Goal: Navigation & Orientation: Find specific page/section

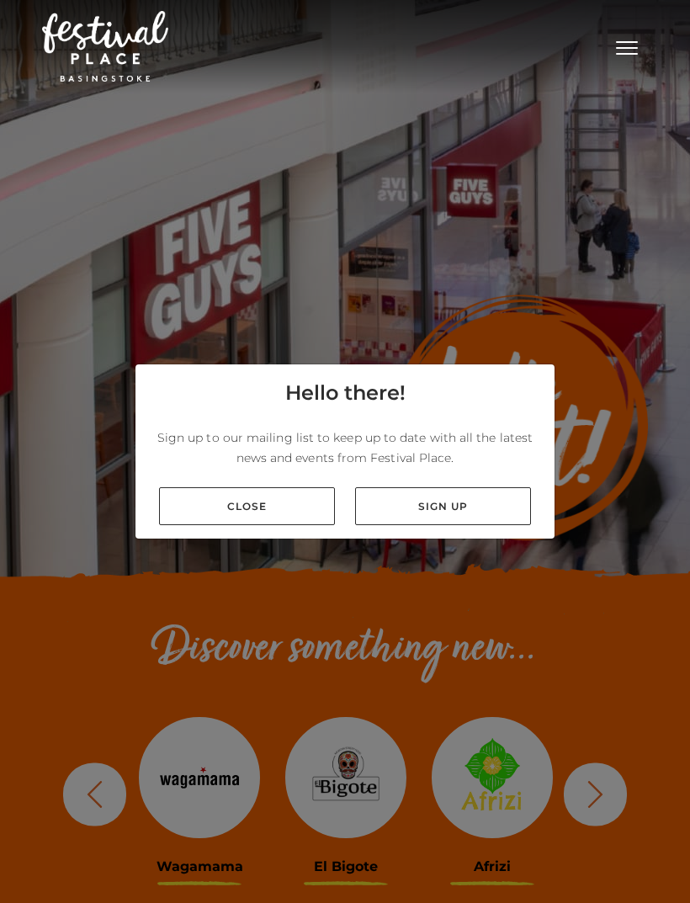
click at [259, 525] on link "Close" at bounding box center [247, 506] width 176 height 38
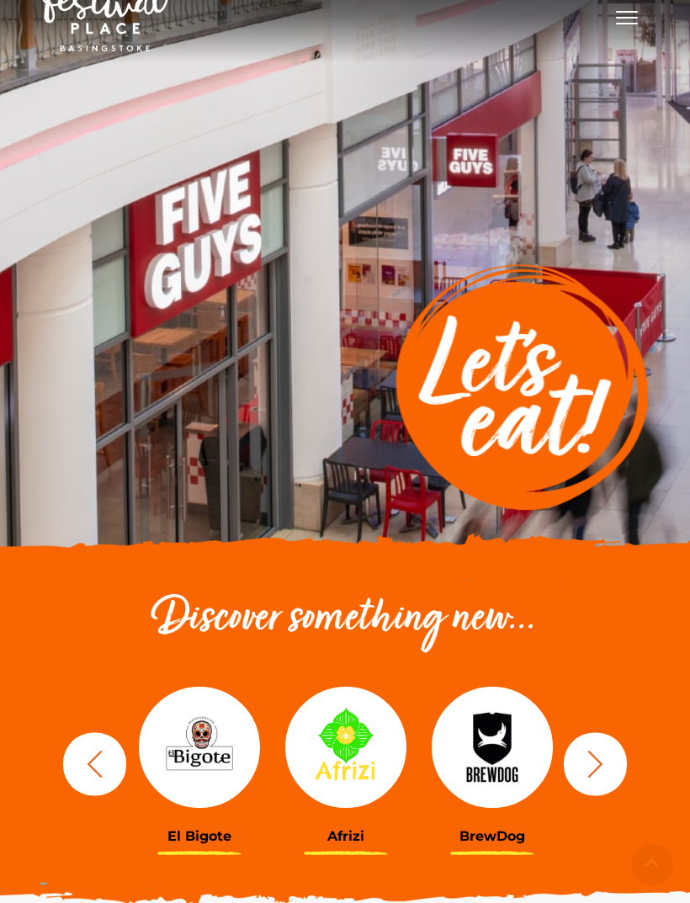
scroll to position [45, 0]
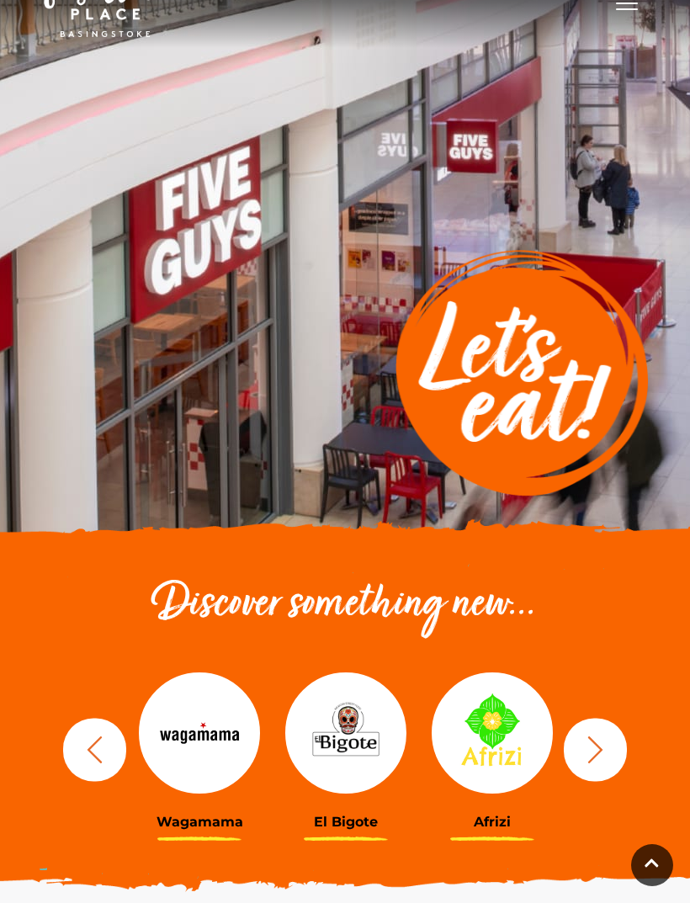
click at [600, 752] on icon "button" at bounding box center [595, 749] width 15 height 27
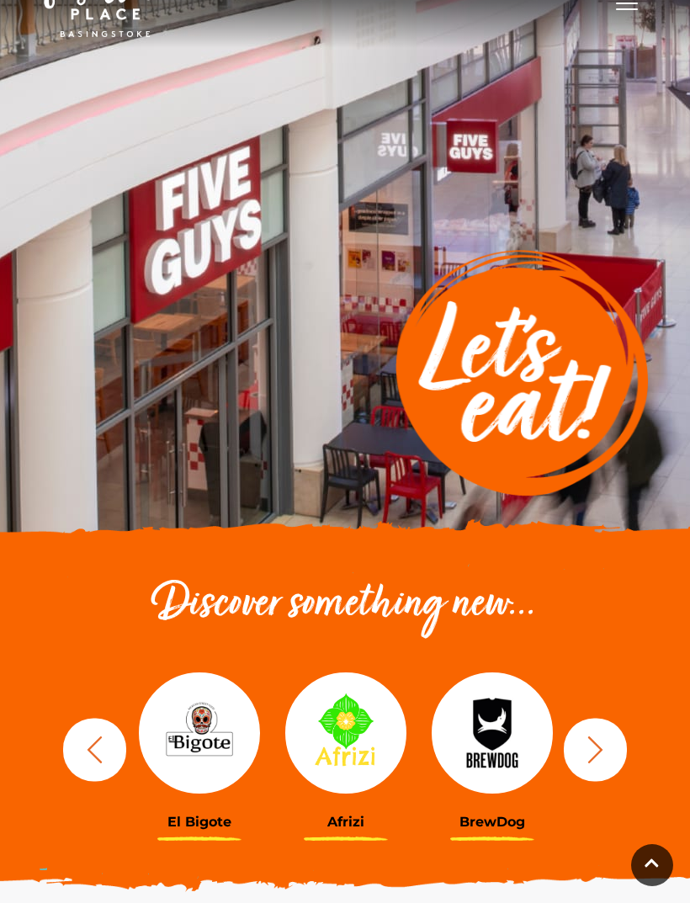
click at [612, 745] on button "button" at bounding box center [595, 749] width 63 height 63
click at [612, 746] on button "button" at bounding box center [595, 749] width 63 height 63
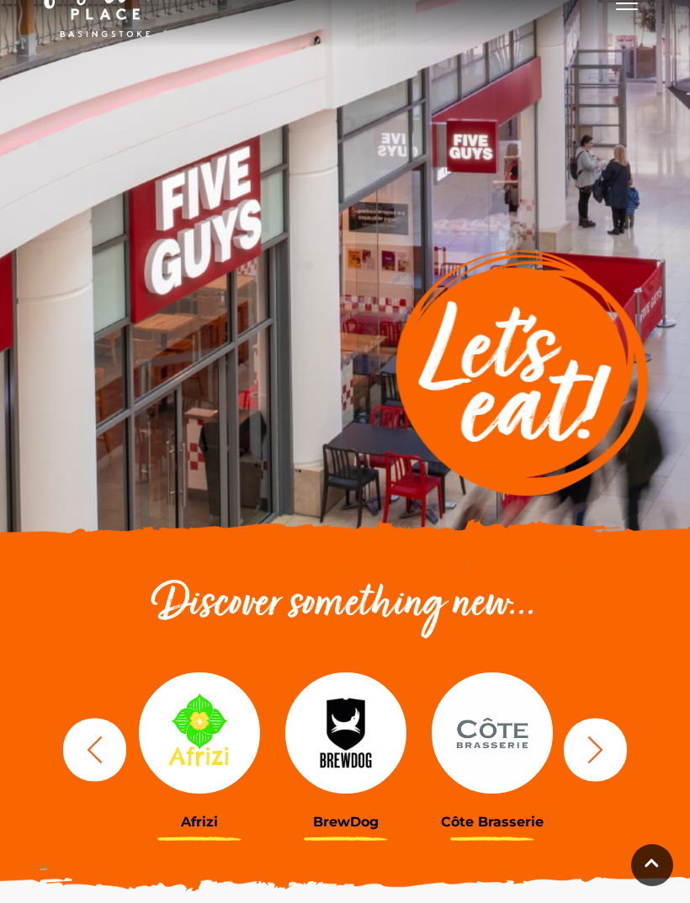
click at [612, 746] on button "button" at bounding box center [595, 749] width 63 height 63
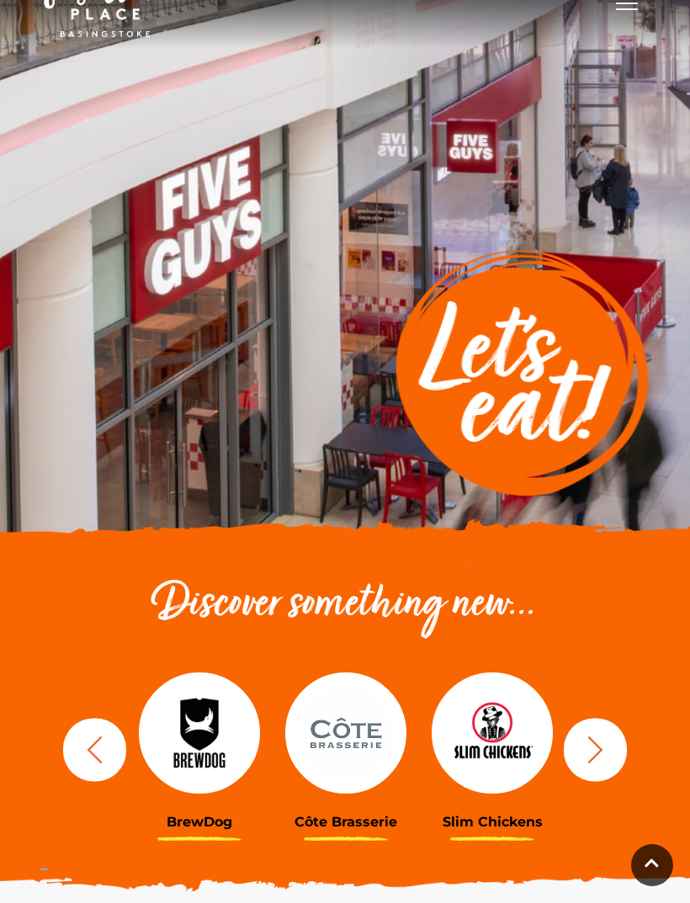
click at [614, 742] on button "button" at bounding box center [595, 749] width 63 height 63
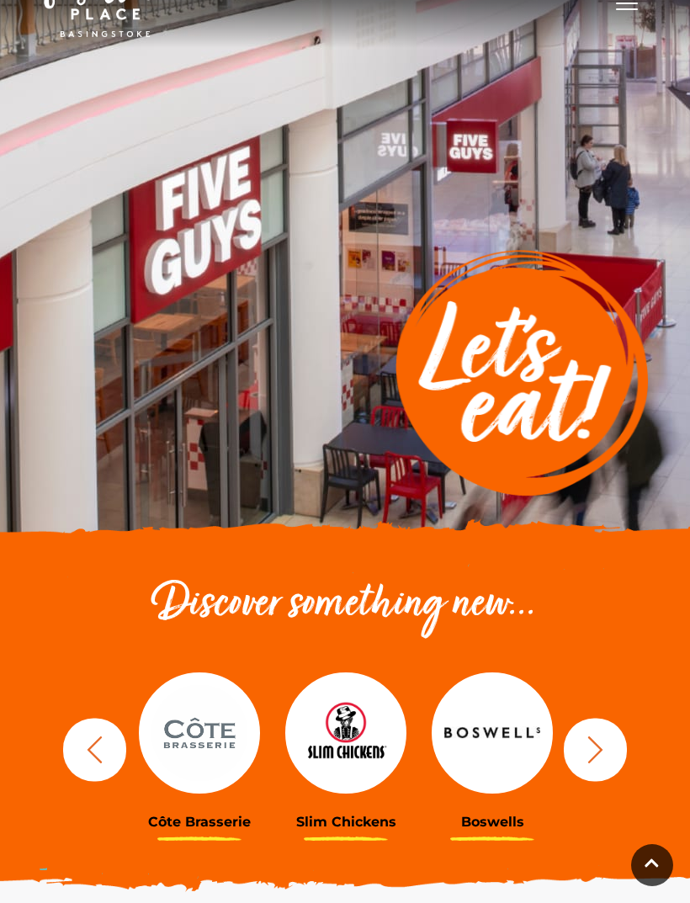
click at [606, 743] on icon "button" at bounding box center [595, 749] width 31 height 31
click at [610, 751] on icon "button" at bounding box center [595, 749] width 31 height 31
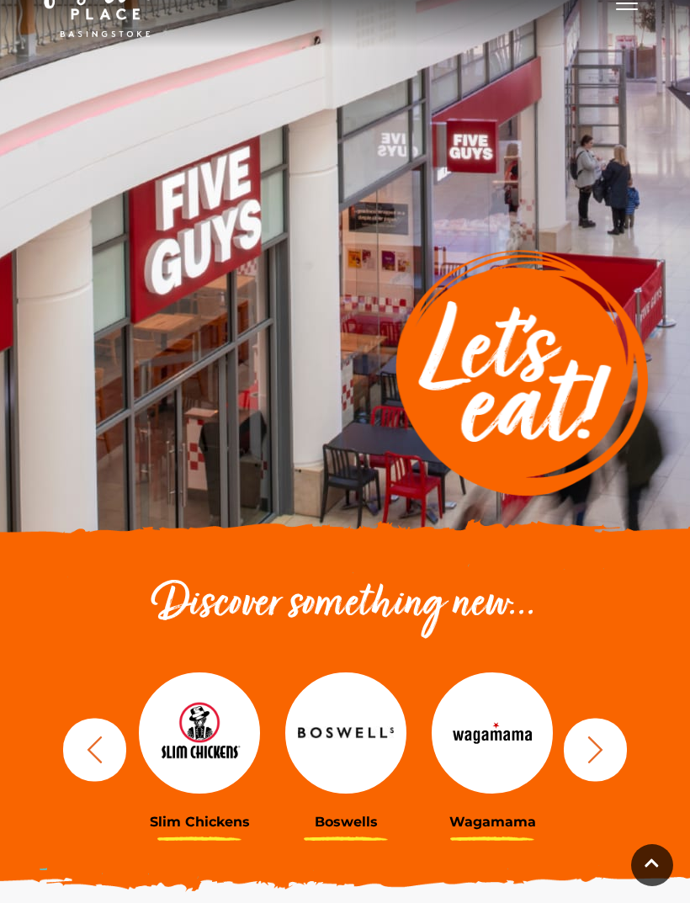
click at [609, 757] on icon "button" at bounding box center [595, 749] width 31 height 31
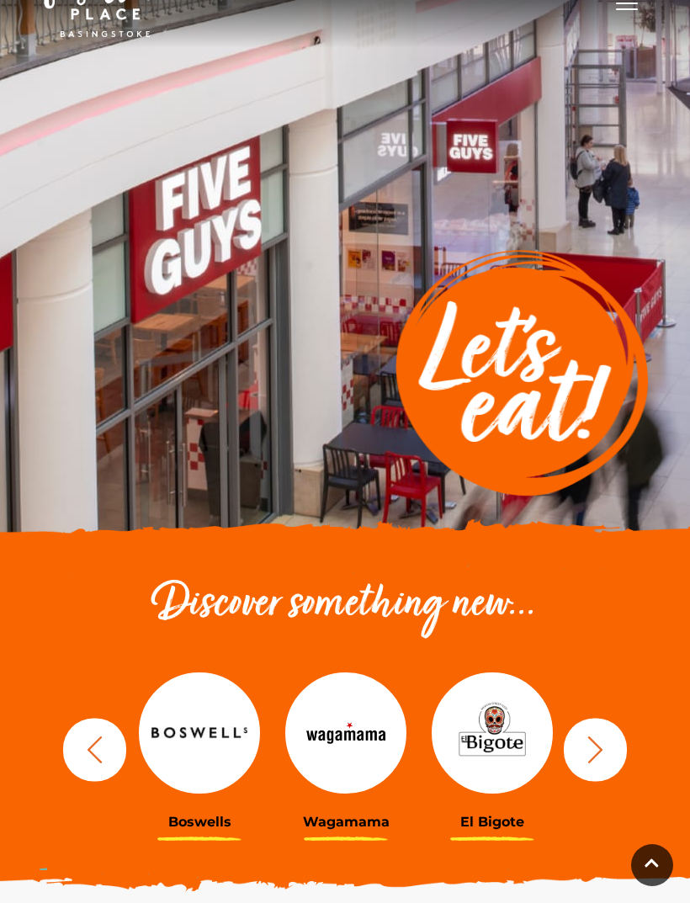
click at [619, 753] on button "button" at bounding box center [595, 749] width 63 height 63
click at [620, 743] on button "button" at bounding box center [595, 749] width 63 height 63
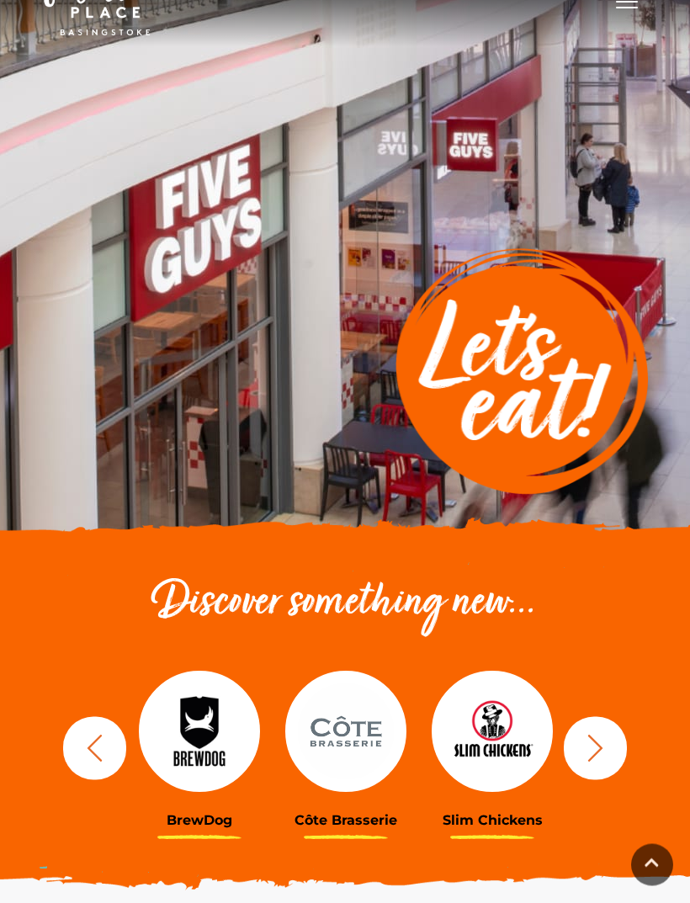
scroll to position [0, 0]
